Goal: Transaction & Acquisition: Purchase product/service

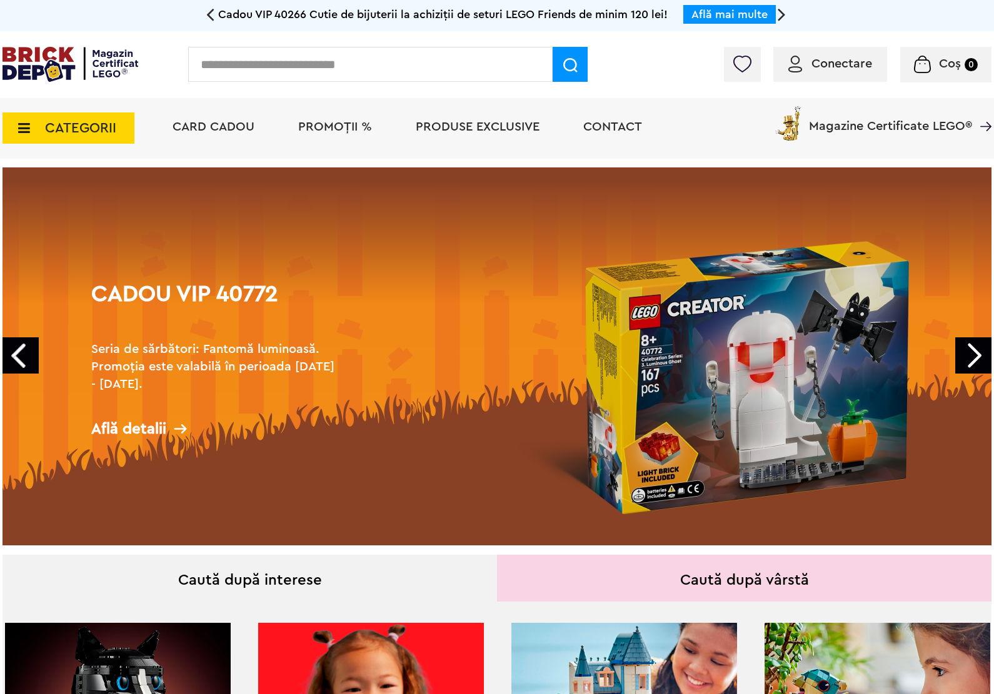
click at [299, 72] on input "text" at bounding box center [370, 64] width 364 height 35
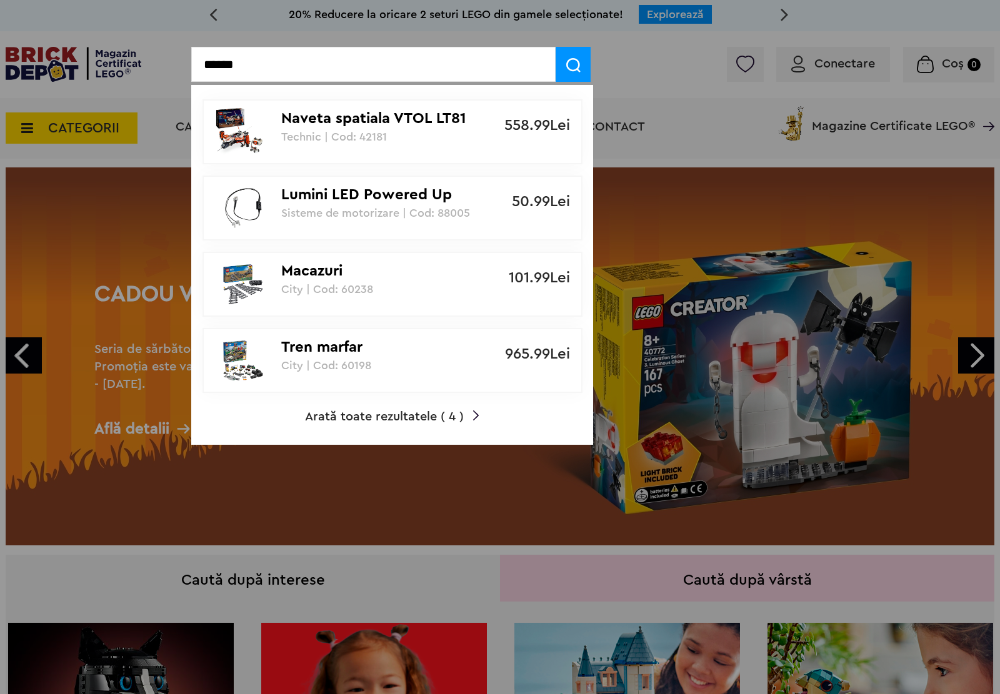
type input "******"
click at [254, 360] on img at bounding box center [243, 361] width 56 height 50
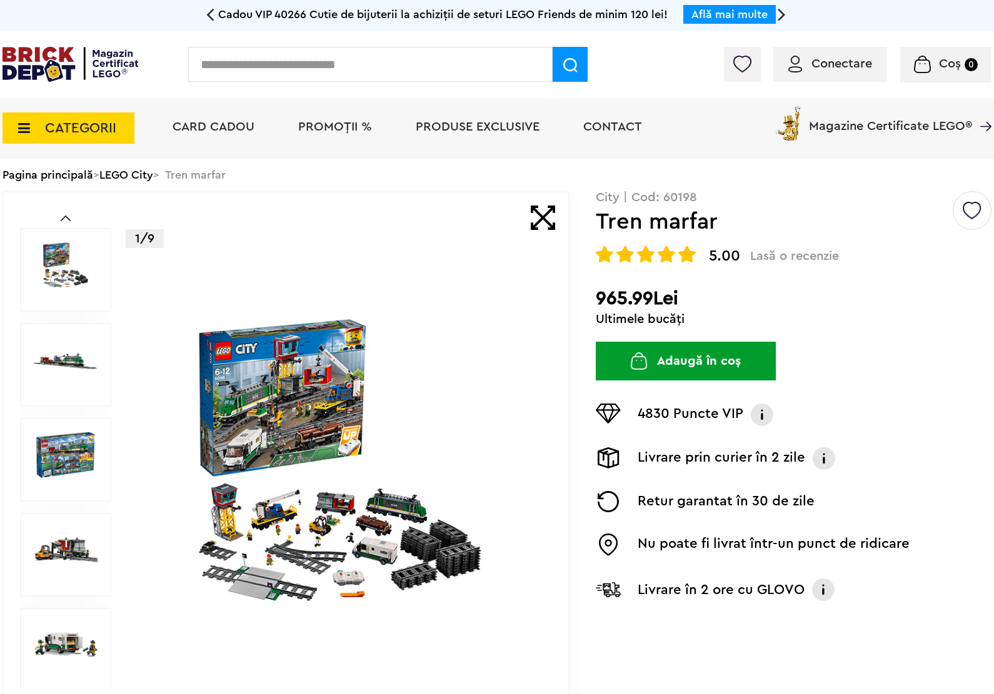
click at [253, 394] on img at bounding box center [340, 460] width 402 height 291
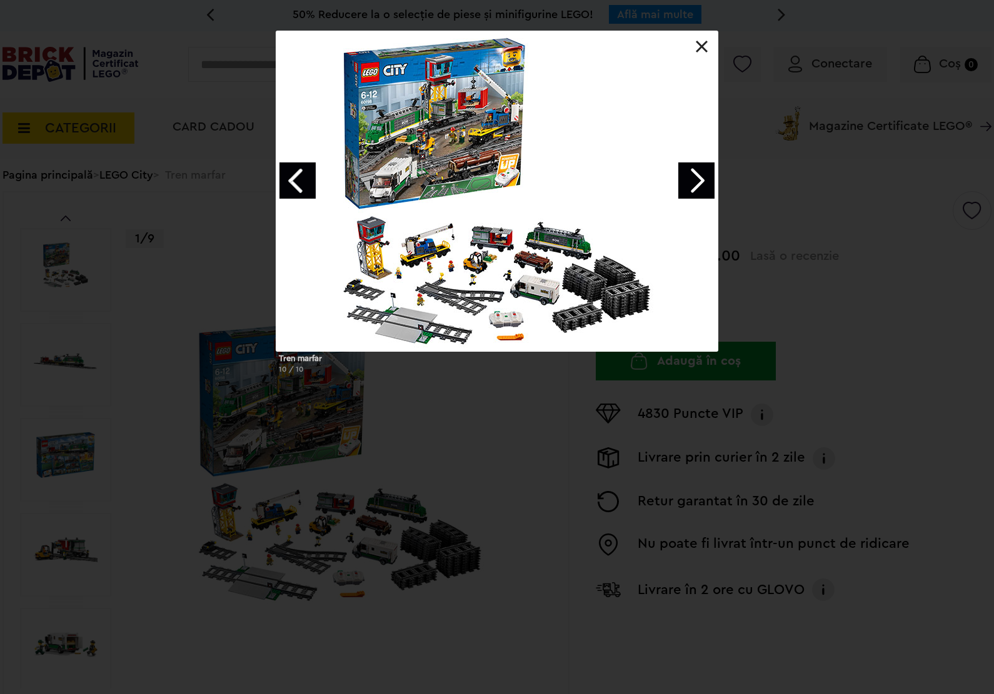
click at [689, 180] on link "Next image" at bounding box center [696, 180] width 36 height 36
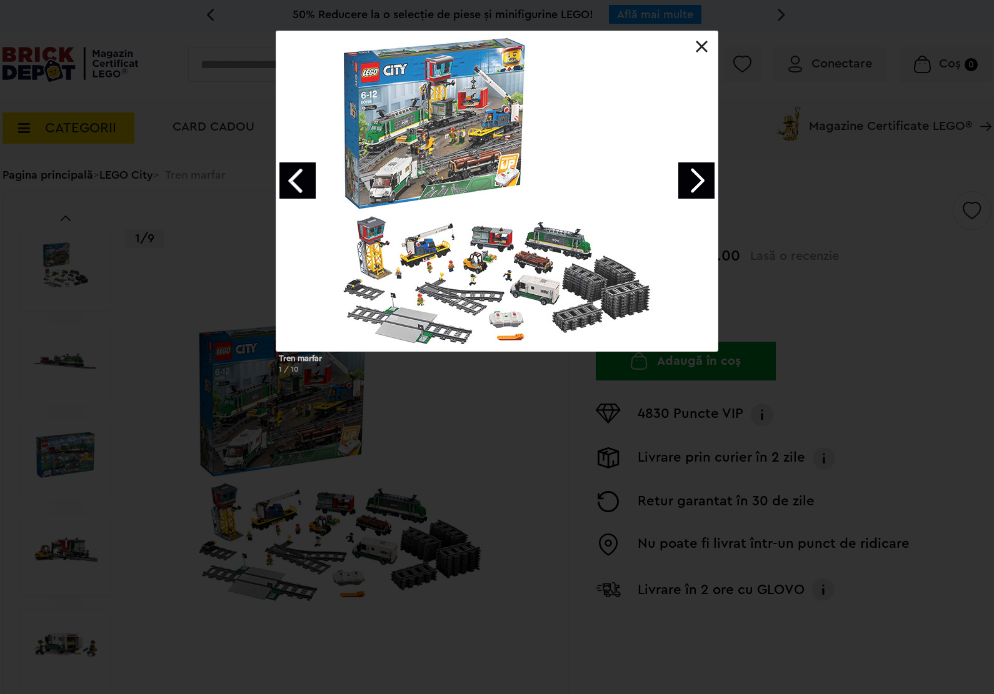
click at [691, 189] on link "Next image" at bounding box center [696, 180] width 36 height 36
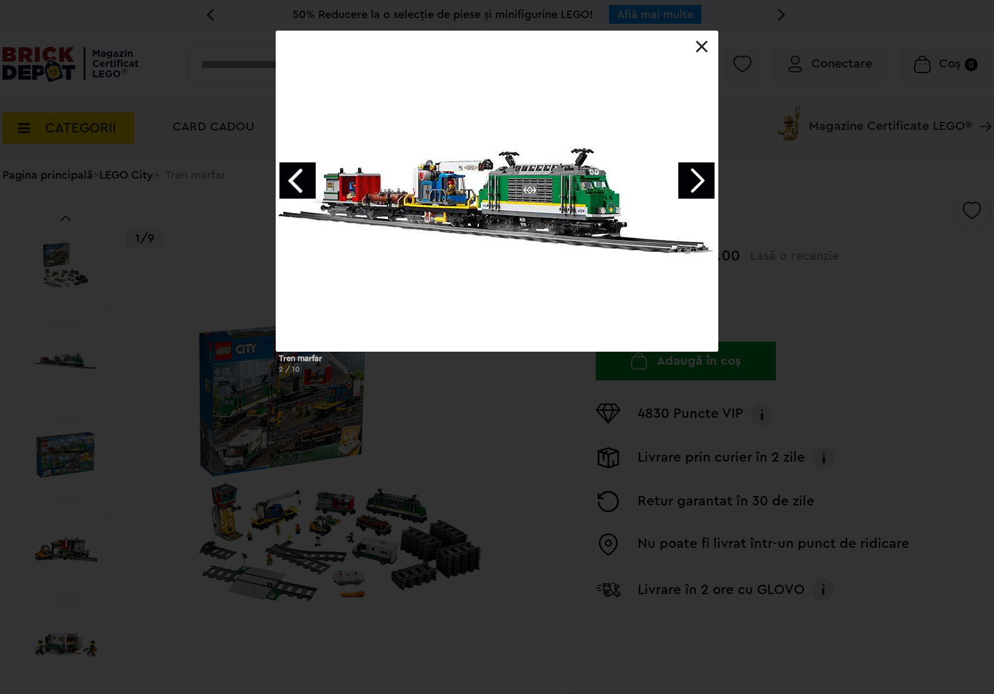
click at [704, 48] on link at bounding box center [702, 47] width 12 height 12
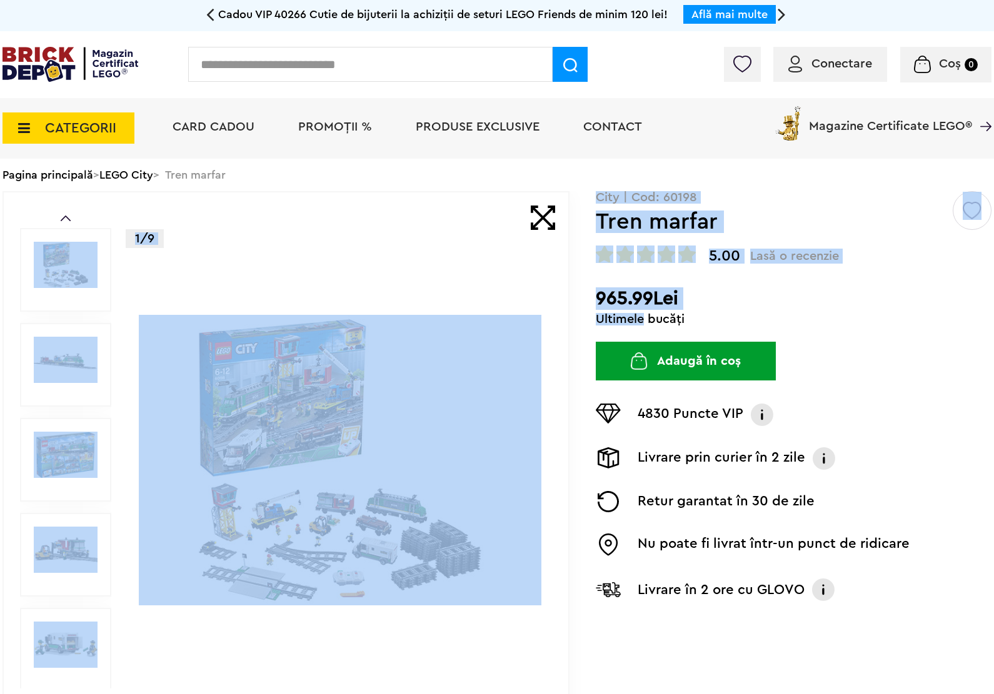
drag, startPoint x: 591, startPoint y: 321, endPoint x: 641, endPoint y: 321, distance: 49.4
click at [641, 321] on div "Prev Next 1/9 Creează o listă nouă City | Cod: 60198 Tren marfar 5.00 Lasă o re…" at bounding box center [496, 460] width 989 height 538
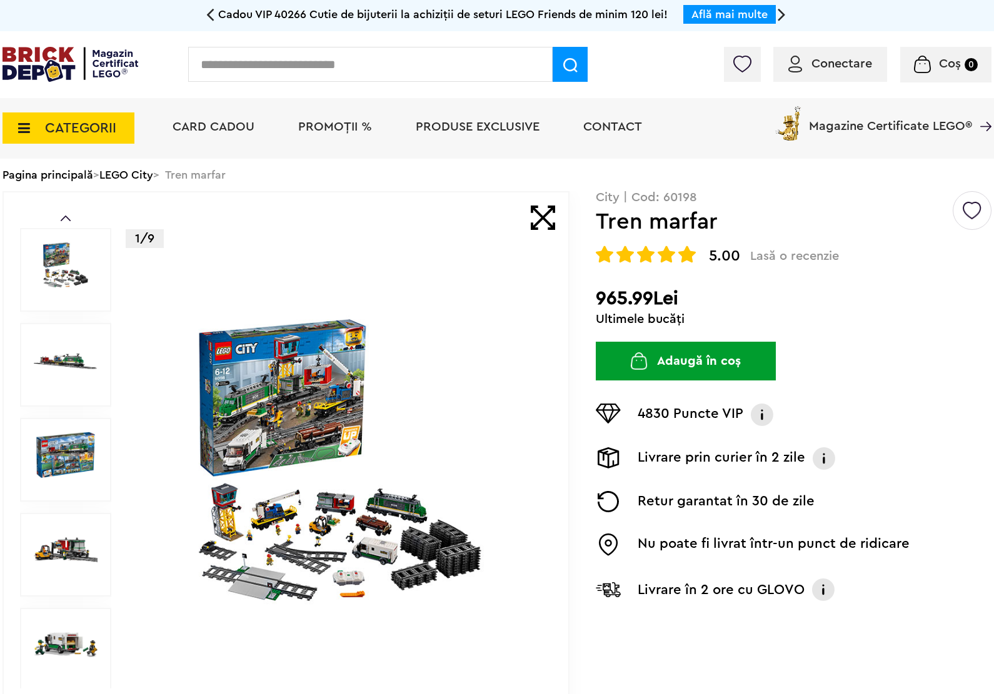
click at [717, 316] on div "Ultimele bucăți" at bounding box center [794, 319] width 396 height 12
click at [64, 286] on img at bounding box center [66, 265] width 64 height 46
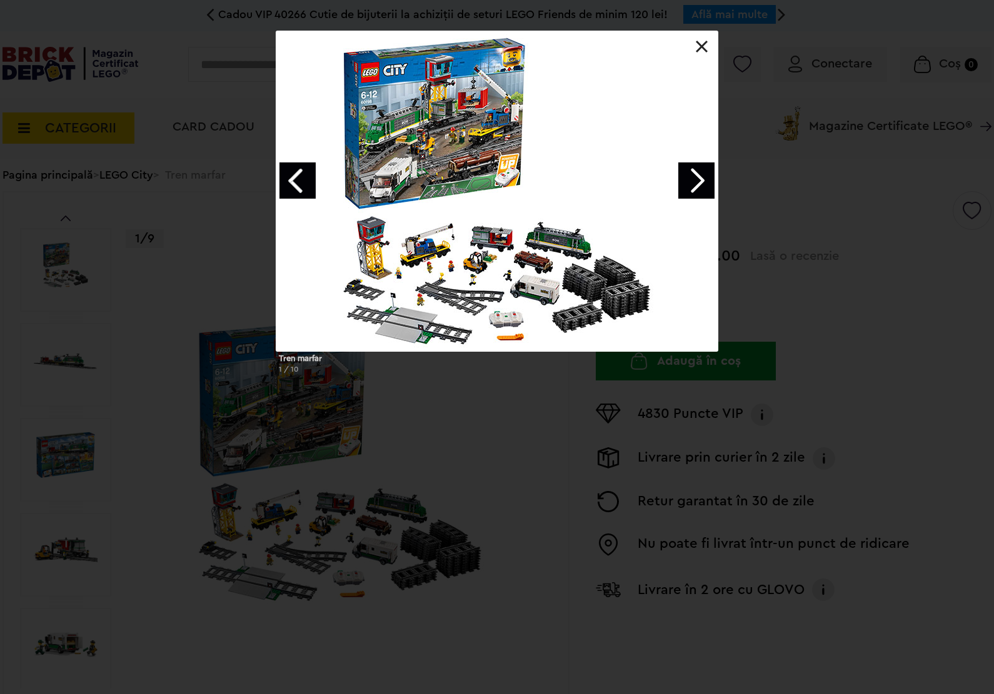
click at [691, 184] on link "Next image" at bounding box center [696, 180] width 36 height 36
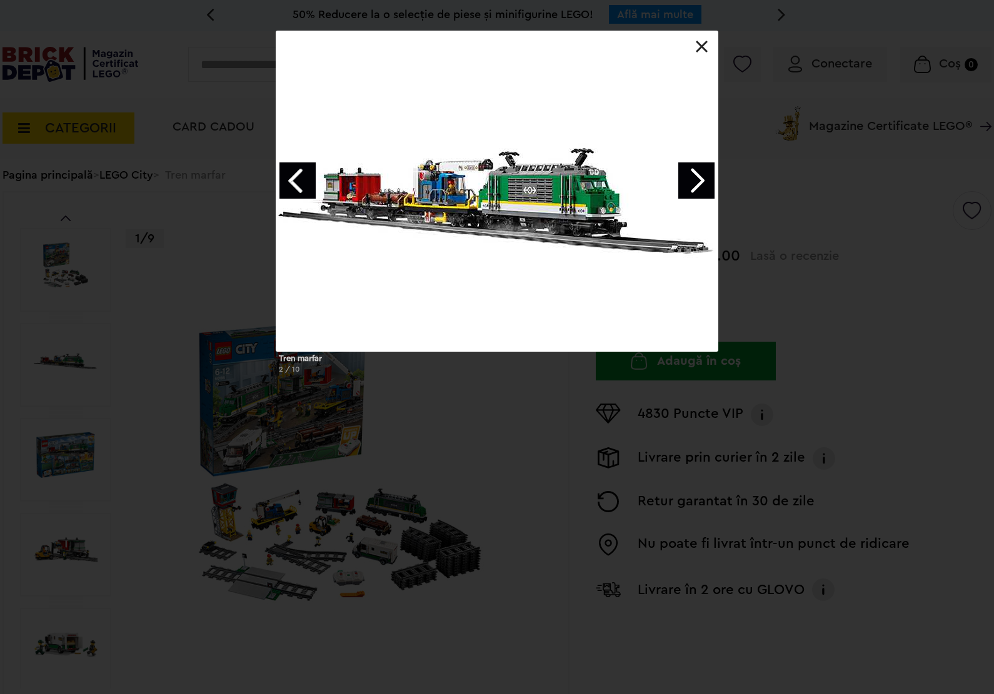
click at [696, 186] on link "Next image" at bounding box center [696, 180] width 36 height 36
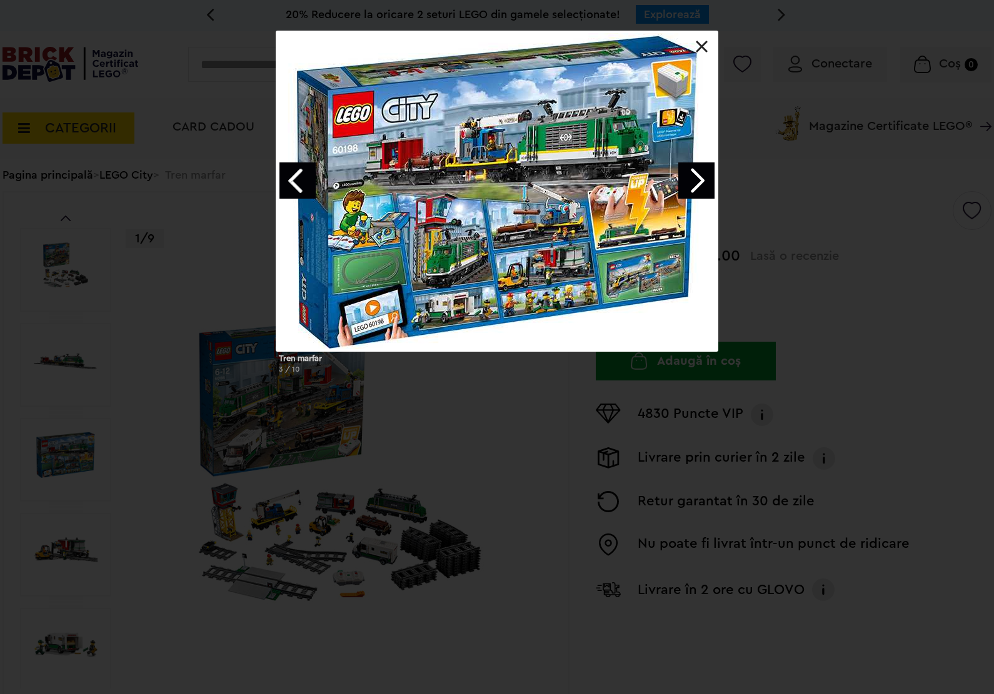
click at [704, 47] on link at bounding box center [702, 47] width 12 height 12
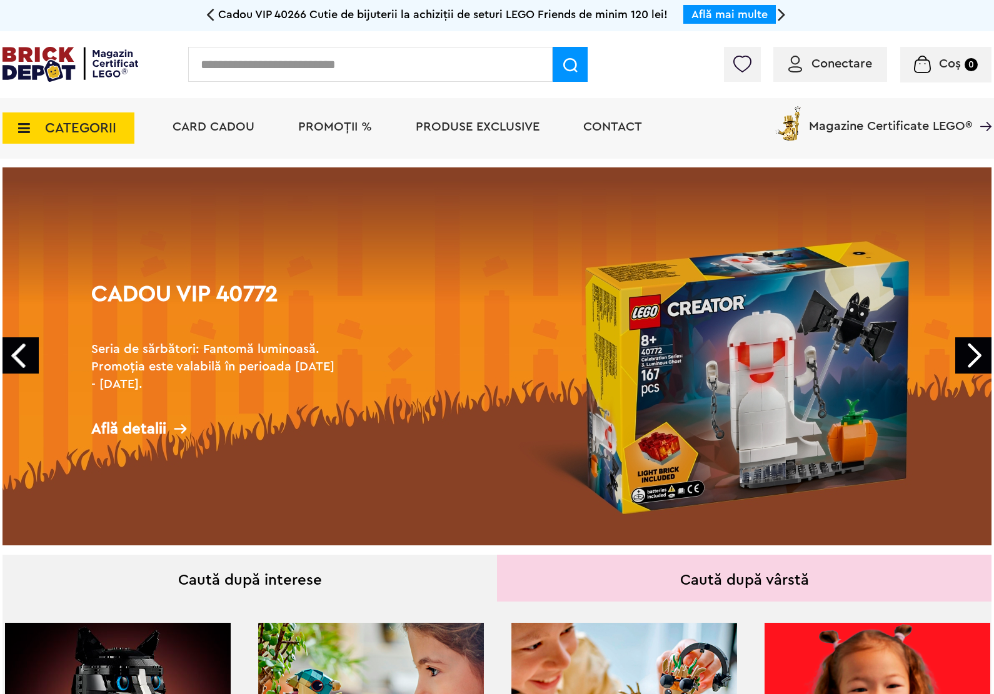
click at [267, 73] on input "text" at bounding box center [370, 64] width 364 height 35
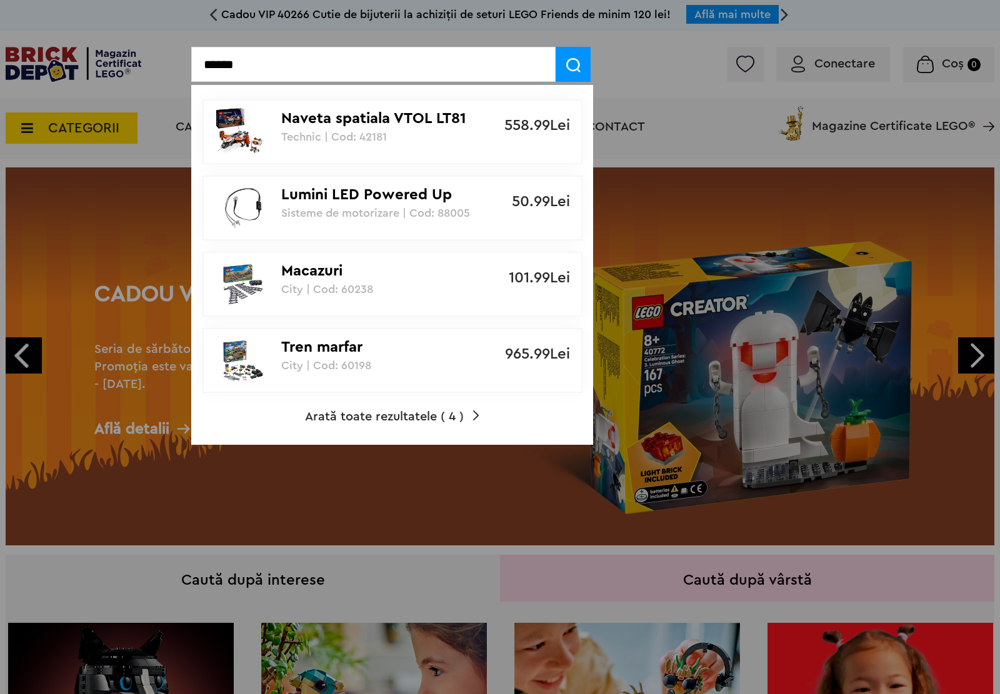
type input "******"
click at [329, 411] on span "Arată toate rezultatele ( 4 )" at bounding box center [384, 417] width 159 height 12
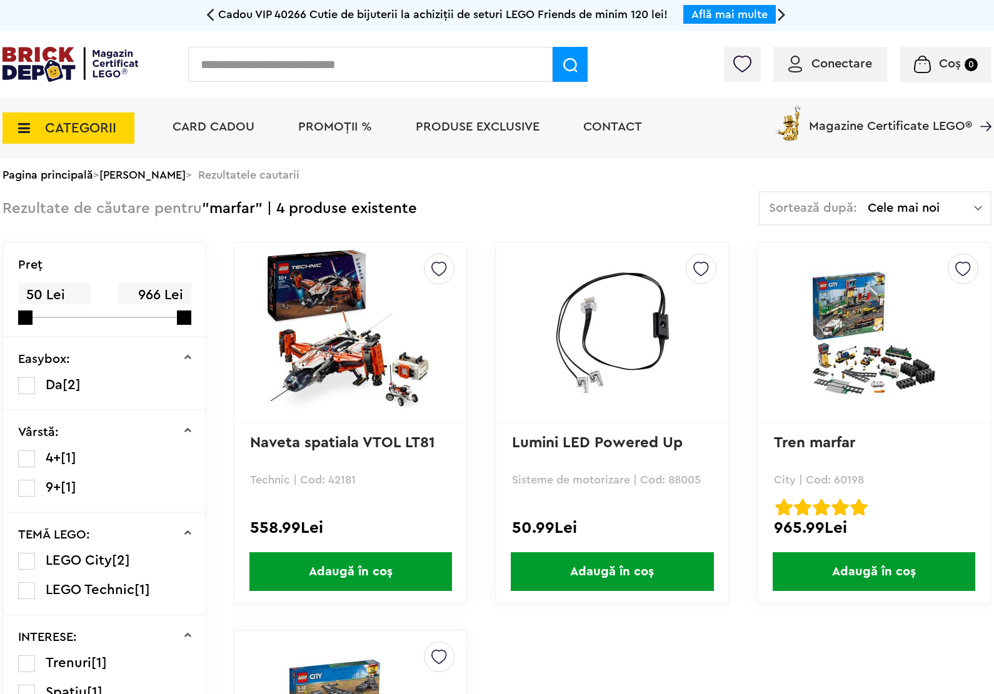
click at [361, 75] on input "text" at bounding box center [370, 64] width 364 height 35
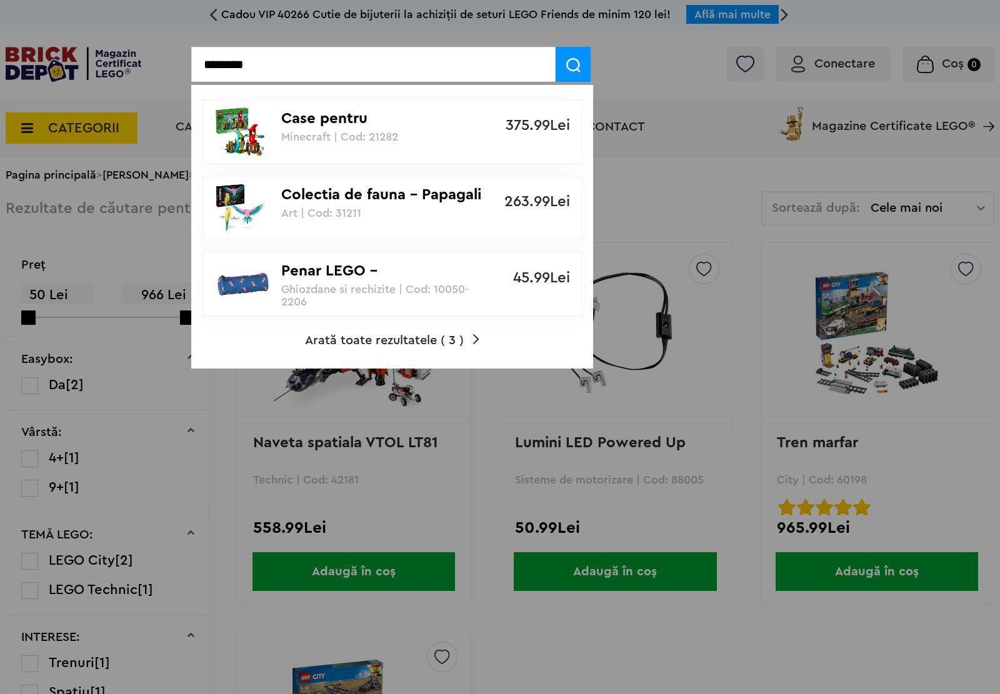
type input "********"
click at [219, 206] on img at bounding box center [240, 208] width 50 height 50
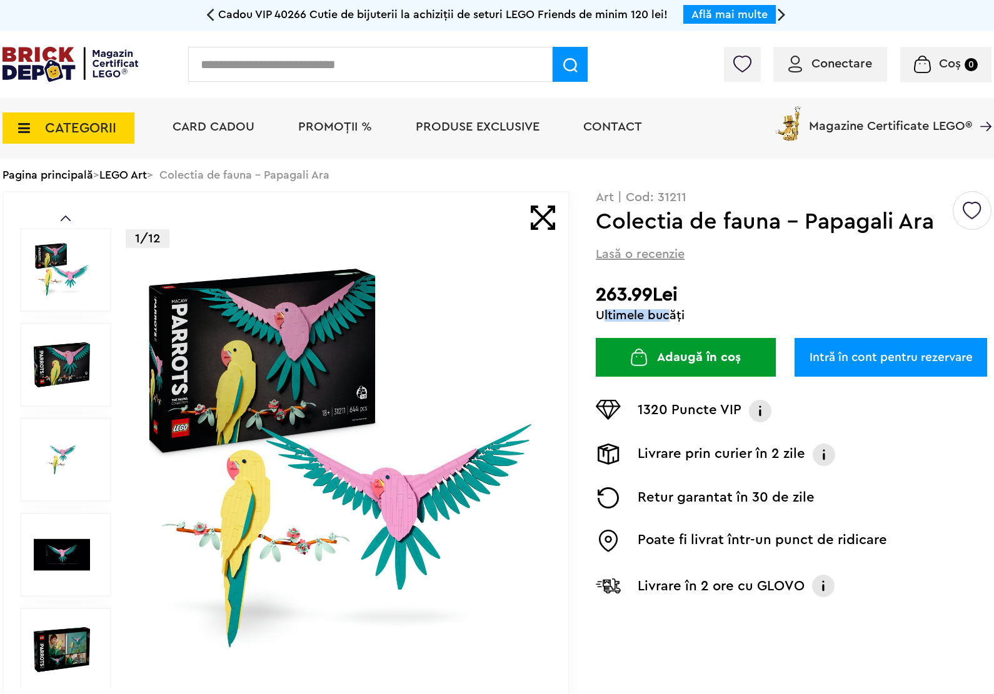
drag, startPoint x: 601, startPoint y: 317, endPoint x: 667, endPoint y: 317, distance: 66.9
click at [667, 317] on div "Ultimele bucăți" at bounding box center [794, 315] width 396 height 12
click at [861, 386] on div "1320 Puncte VIP Programul VIP Clienții VIP primesc puncte la fiecare comandă, p…" at bounding box center [794, 466] width 396 height 179
click at [858, 373] on link "Intră în cont pentru rezervare" at bounding box center [890, 357] width 192 height 39
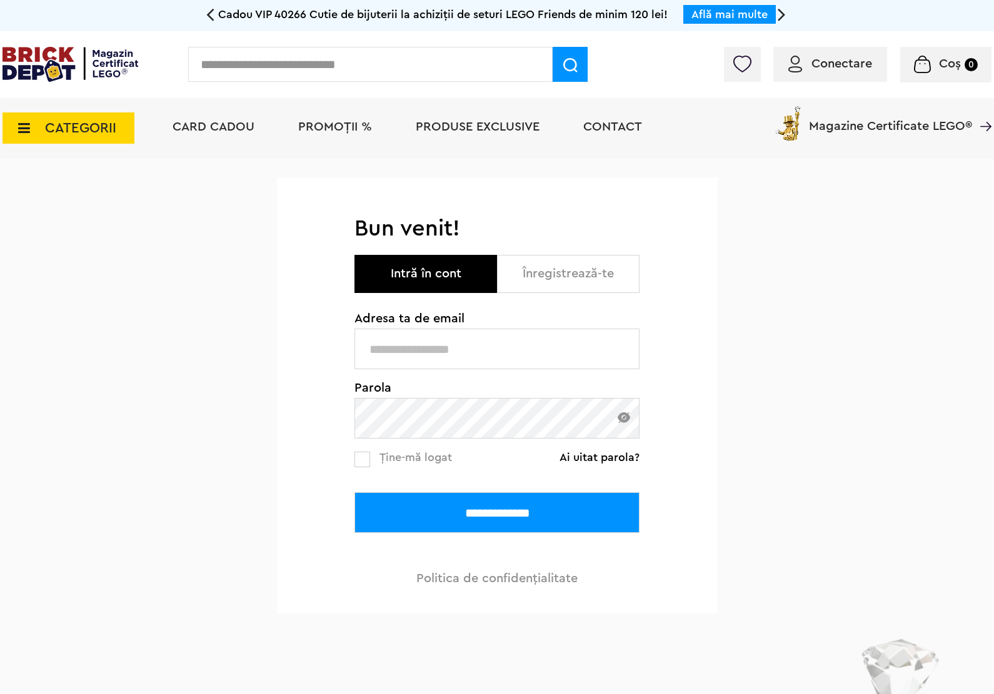
type input "**********"
click at [521, 513] on input "**********" at bounding box center [496, 512] width 285 height 41
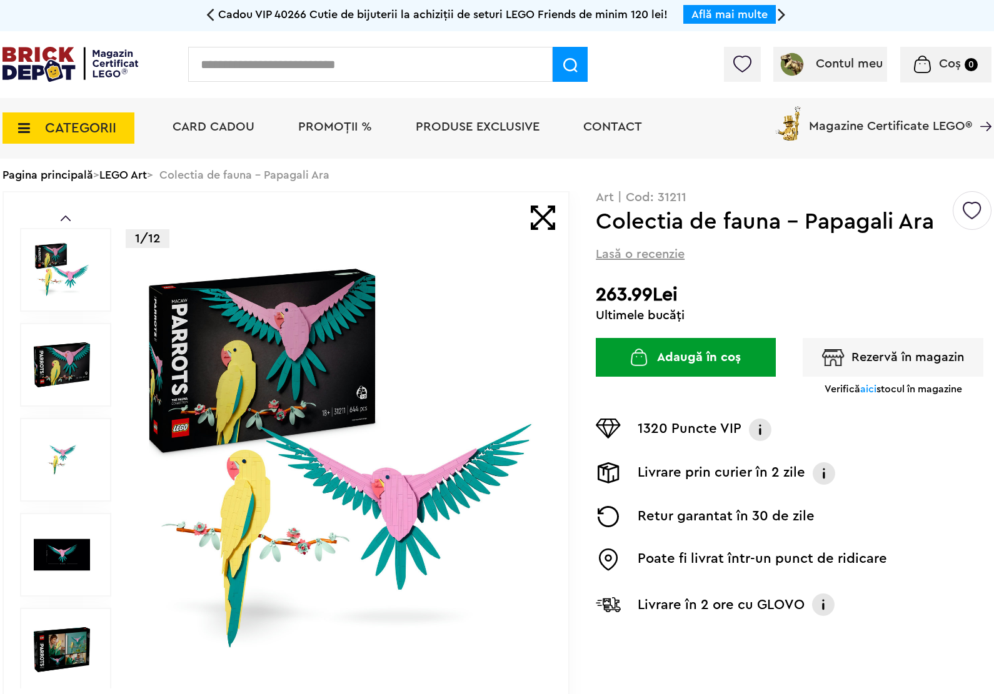
click at [928, 362] on button "Rezervă în magazin" at bounding box center [892, 357] width 181 height 39
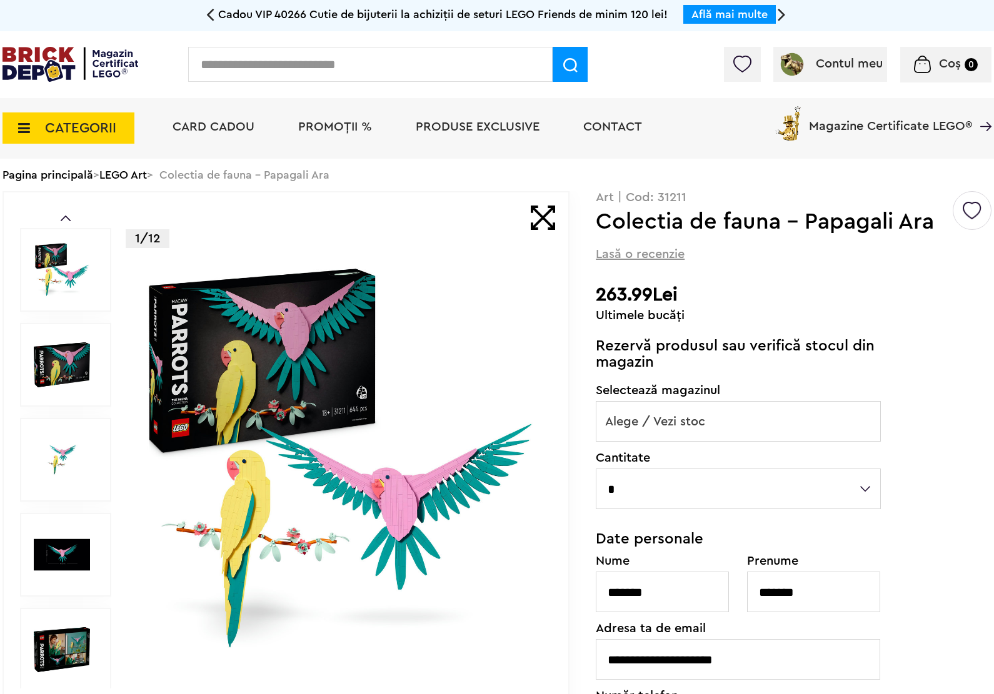
click at [836, 420] on span "Alege / Vezi stoc" at bounding box center [738, 422] width 284 height 40
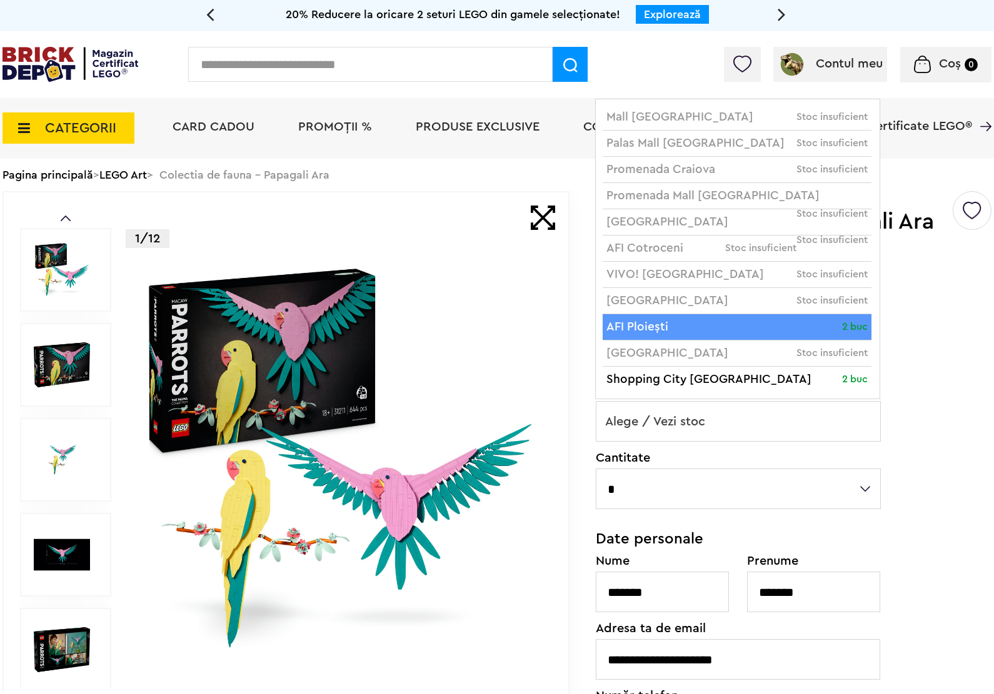
drag, startPoint x: 987, startPoint y: 486, endPoint x: 961, endPoint y: 486, distance: 26.9
click at [987, 486] on div "Default ( 1 ) Creează o listă nouă Art | Cod: 31211 Colectia de fauna - Papagal…" at bounding box center [794, 527] width 396 height 672
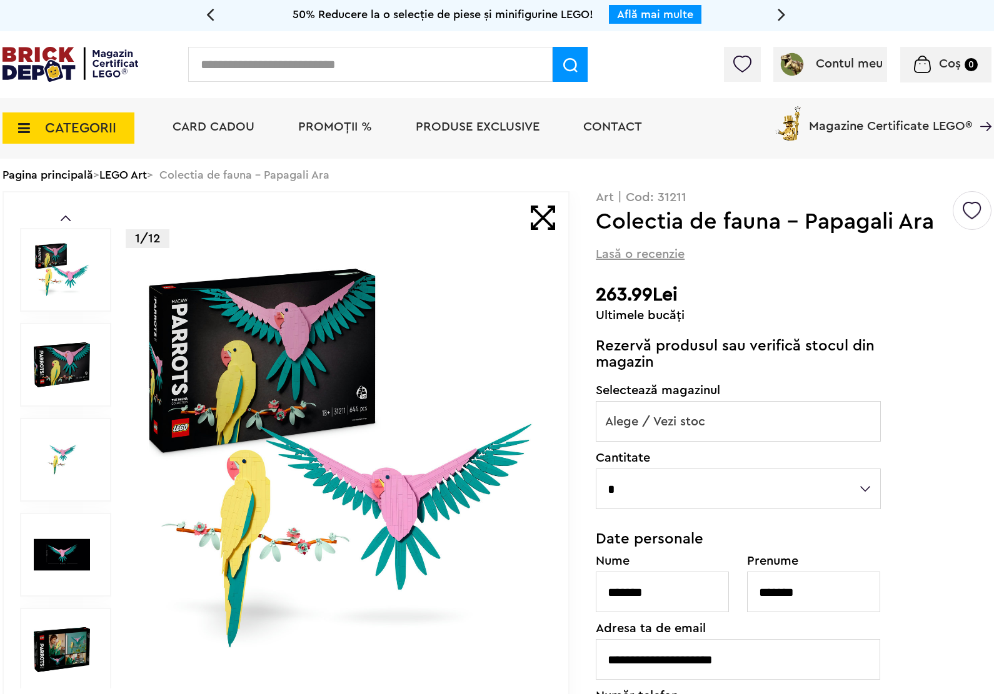
click at [289, 73] on input "text" at bounding box center [370, 64] width 364 height 35
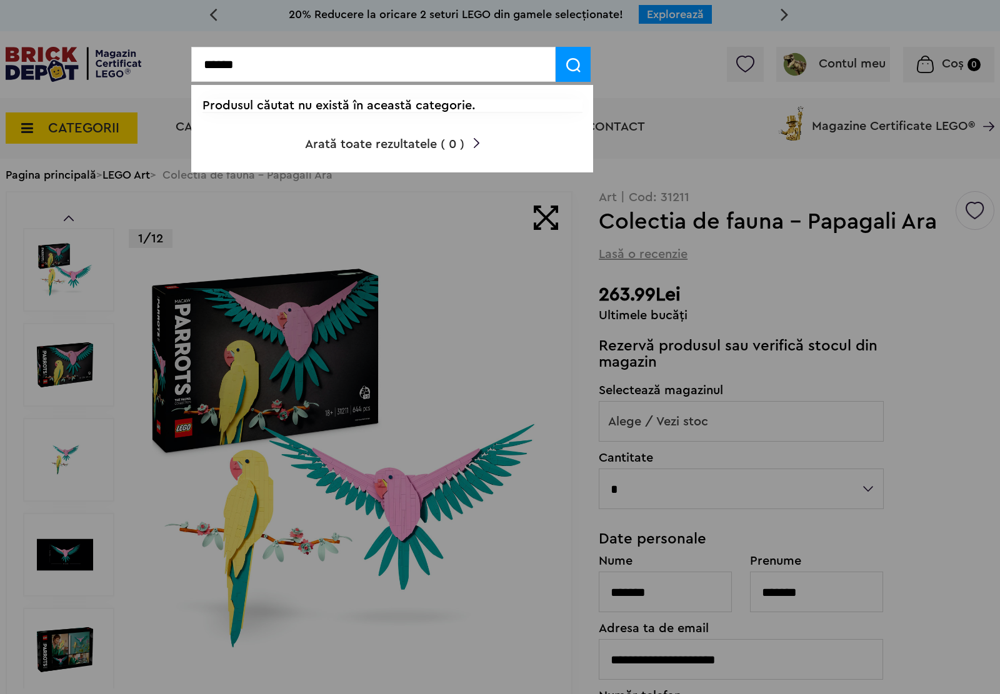
type input "******"
click at [512, 332] on div at bounding box center [500, 347] width 1000 height 694
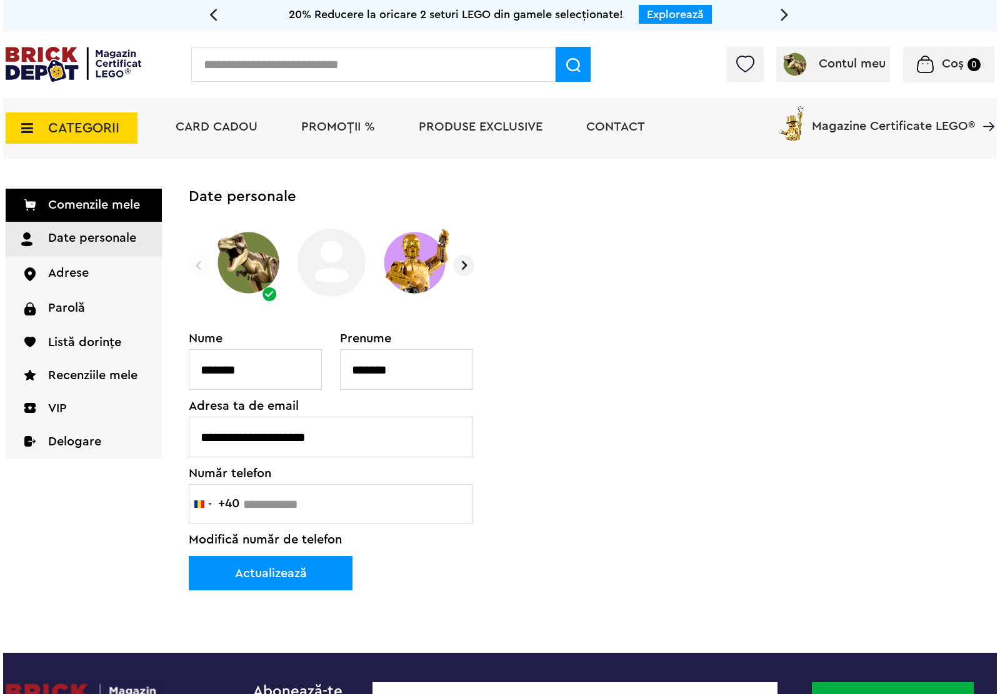
scroll to position [78, 0]
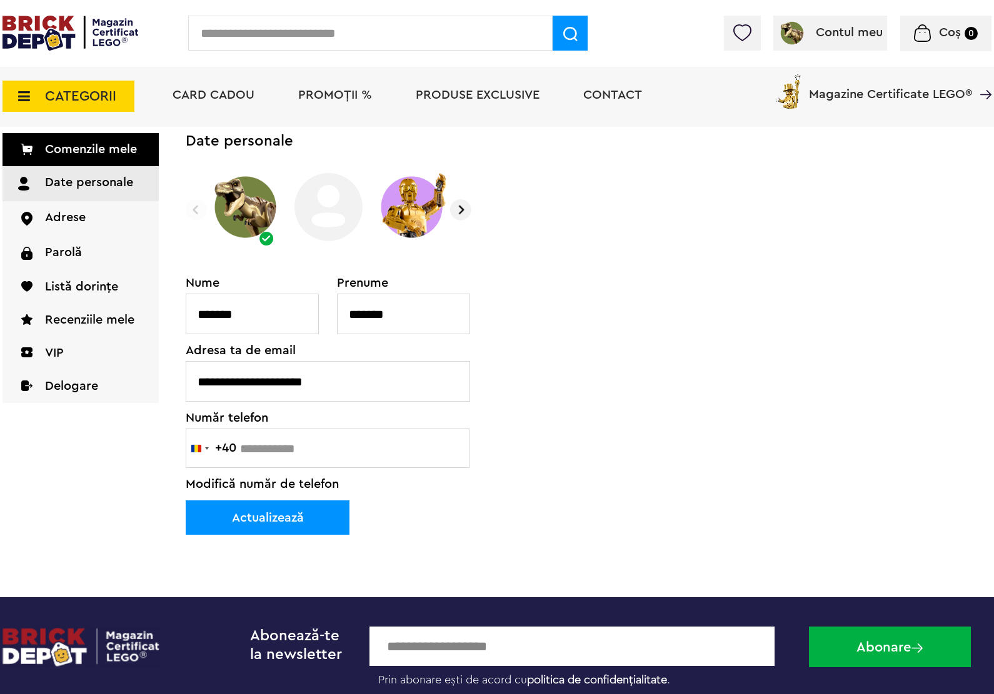
click at [359, 41] on input "text" at bounding box center [370, 33] width 364 height 35
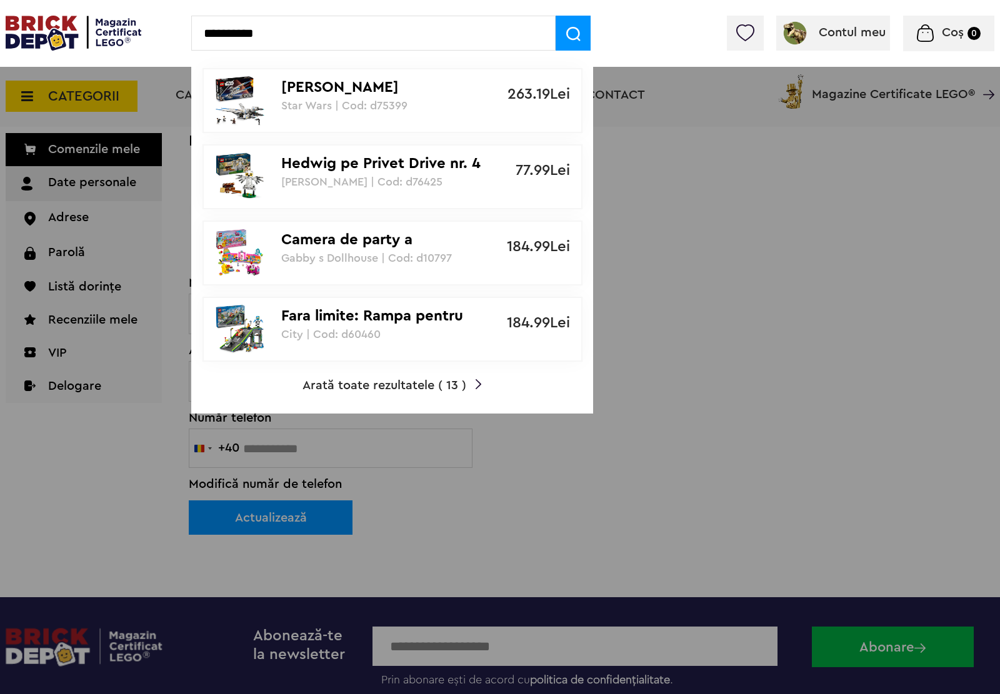
type input "**********"
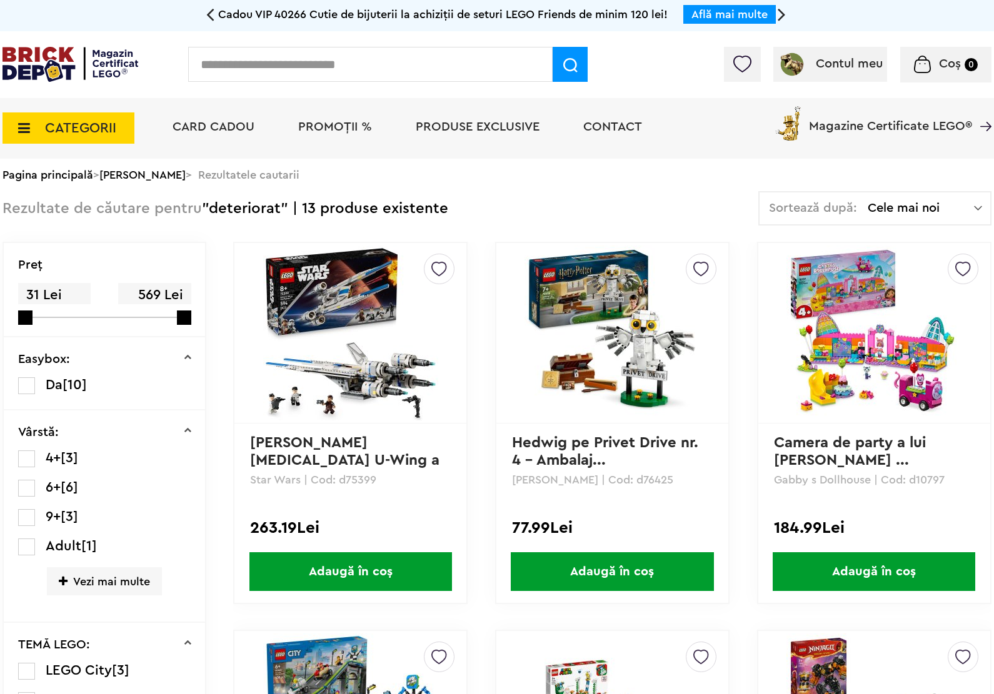
drag, startPoint x: 904, startPoint y: 329, endPoint x: 912, endPoint y: 329, distance: 8.1
click at [905, 329] on img at bounding box center [873, 333] width 175 height 175
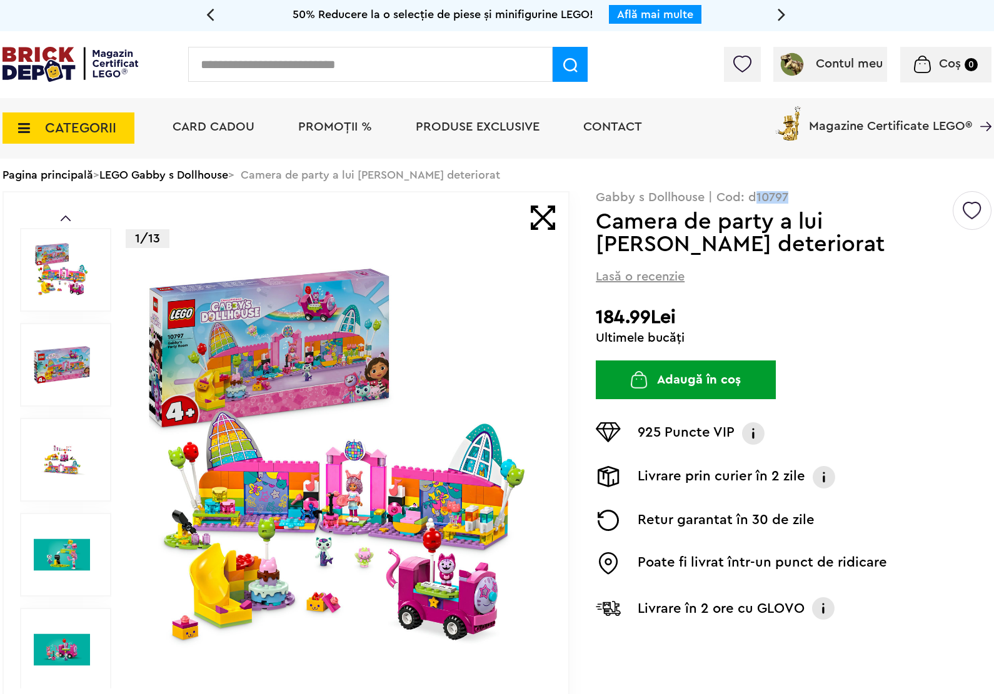
drag, startPoint x: 755, startPoint y: 194, endPoint x: 787, endPoint y: 191, distance: 32.6
click at [787, 191] on p "Gabby s Dollhouse | Cod: d10797" at bounding box center [794, 197] width 396 height 12
drag, startPoint x: 269, startPoint y: 54, endPoint x: 269, endPoint y: 60, distance: 6.3
click at [269, 60] on input "text" at bounding box center [370, 64] width 364 height 35
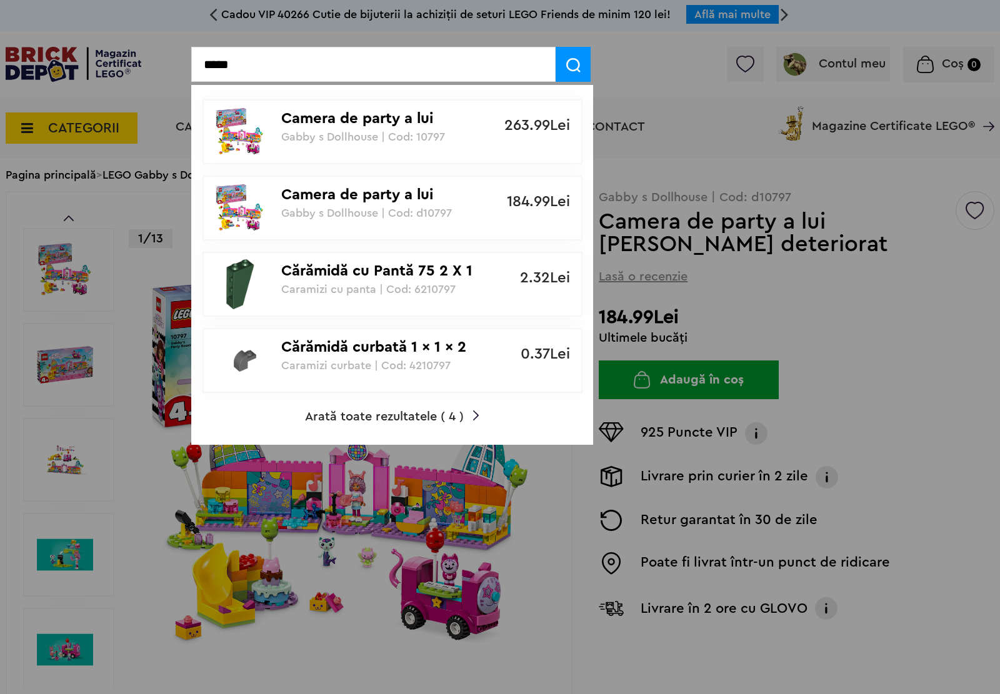
type input "*****"
click at [917, 369] on div at bounding box center [500, 347] width 1000 height 694
drag, startPoint x: 277, startPoint y: 69, endPoint x: 106, endPoint y: 64, distance: 170.7
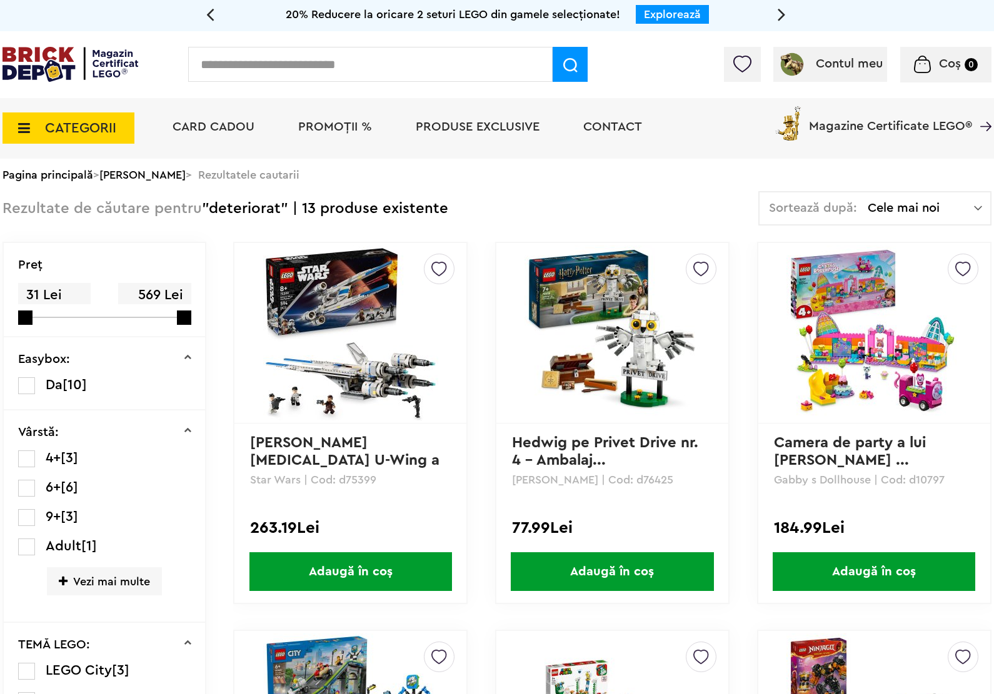
click at [901, 324] on img at bounding box center [873, 333] width 175 height 175
